Goal: Transaction & Acquisition: Book appointment/travel/reservation

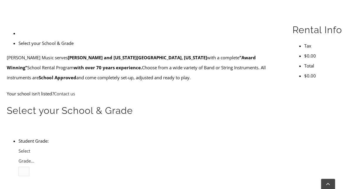
scroll to position [164, 0]
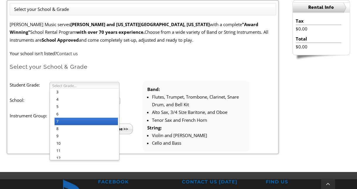
drag, startPoint x: 85, startPoint y: 86, endPoint x: 75, endPoint y: 118, distance: 33.8
click at [75, 118] on li "7" at bounding box center [86, 121] width 63 height 7
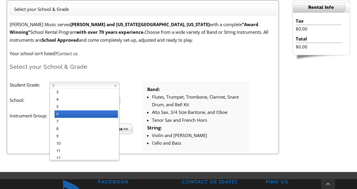
drag, startPoint x: 73, startPoint y: 84, endPoint x: 76, endPoint y: 115, distance: 31.2
click at [76, 115] on li "6" at bounding box center [86, 113] width 63 height 7
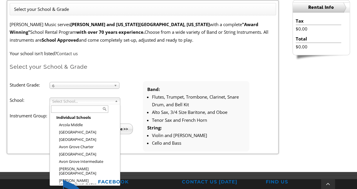
click at [64, 111] on input "text" at bounding box center [79, 108] width 57 height 7
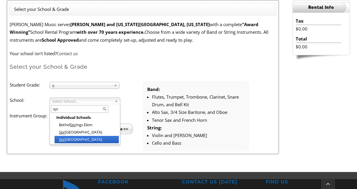
type input "spr"
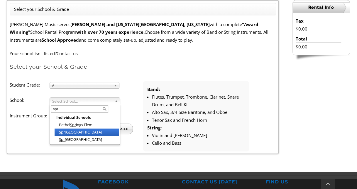
click at [65, 133] on ul "Individual Schools Bethel Spr ings Elem Spr ington Lake Middle School Spr ingto…" at bounding box center [84, 128] width 69 height 29
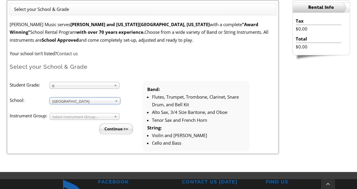
click at [64, 115] on span "Select Instrument Group..." at bounding box center [81, 116] width 59 height 7
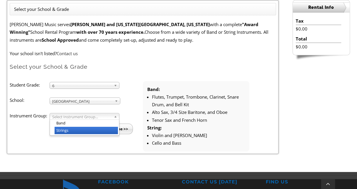
click at [66, 127] on li "Strings" at bounding box center [86, 130] width 63 height 7
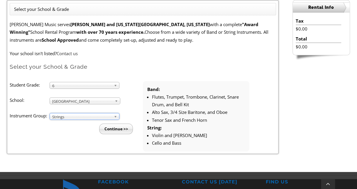
click at [106, 130] on input "Continue >>" at bounding box center [116, 128] width 34 height 11
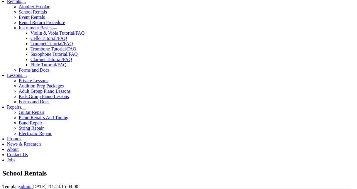
scroll to position [215, 0]
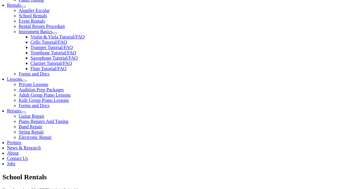
scroll to position [209, 0]
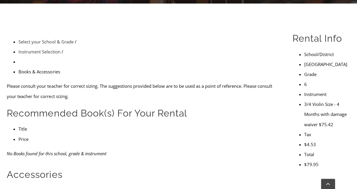
scroll to position [154, 0]
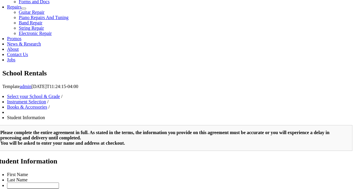
scroll to position [99, 0]
type input "2"
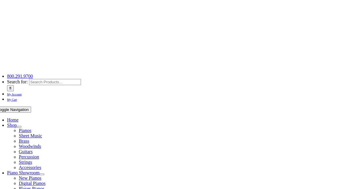
scroll to position [0, 0]
